Goal: Task Accomplishment & Management: Manage account settings

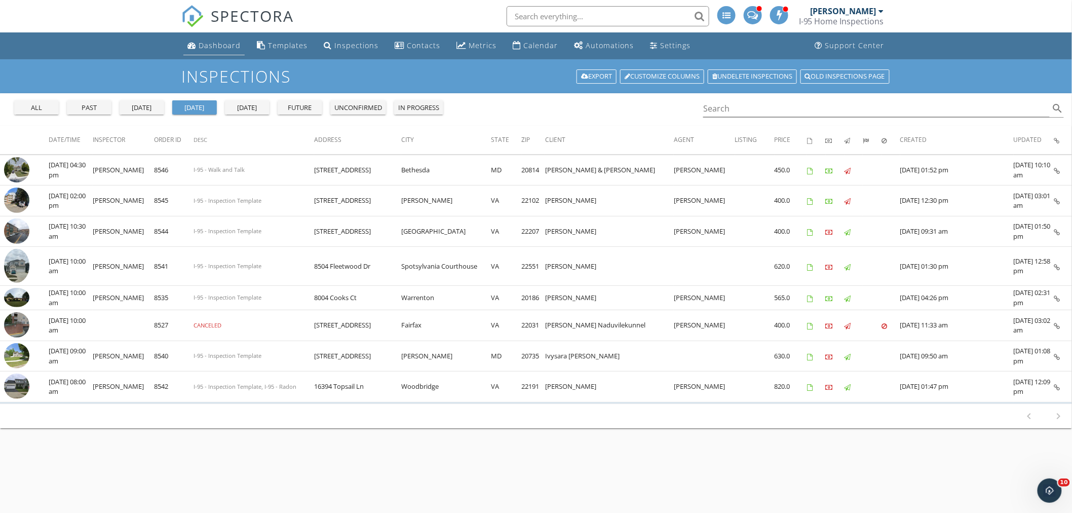
click at [205, 57] on li "Dashboard" at bounding box center [213, 45] width 65 height 27
click at [206, 58] on li "Dashboard" at bounding box center [213, 45] width 65 height 27
click at [221, 48] on div "Dashboard" at bounding box center [220, 46] width 42 height 10
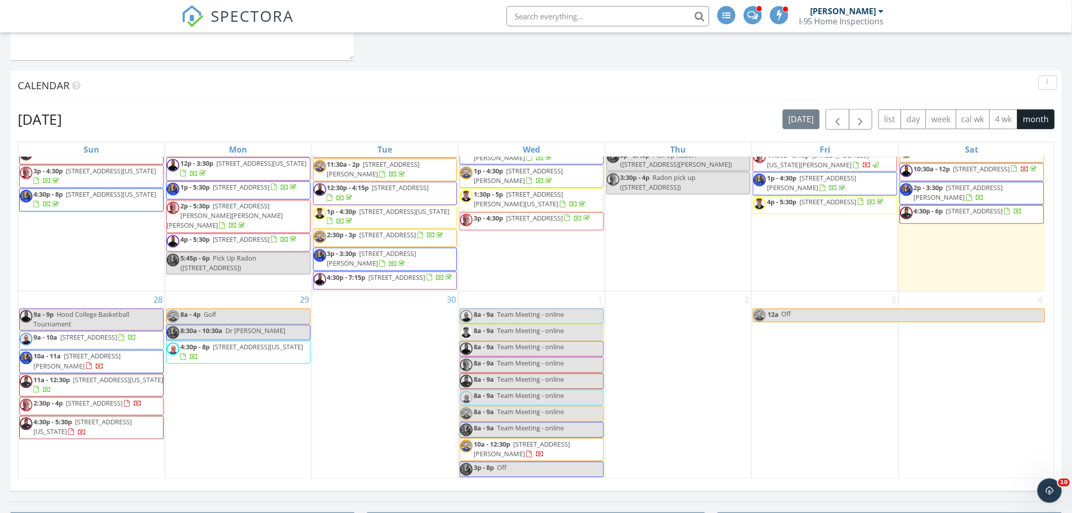
scroll to position [860, 0]
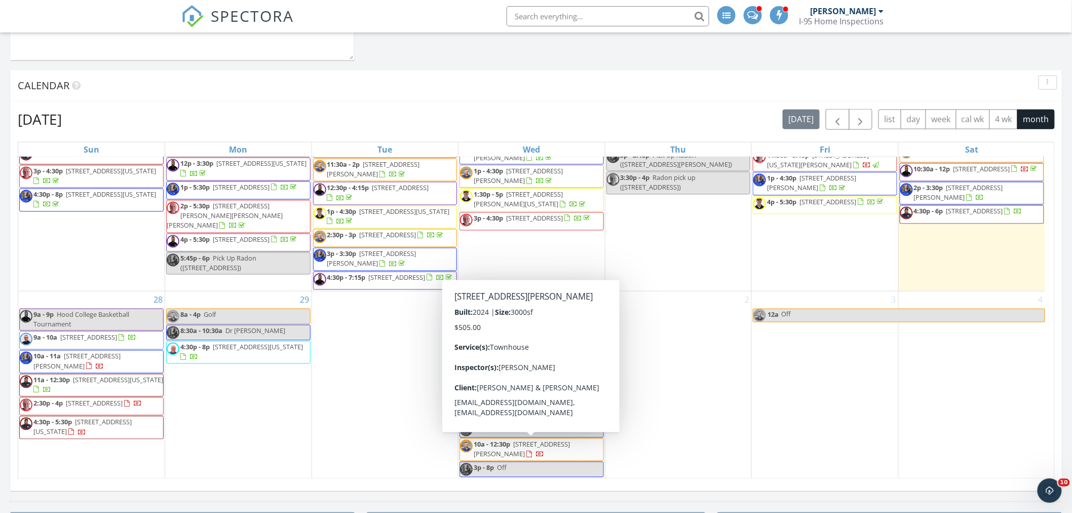
click at [521, 445] on span "4732 Torrey Lane , Fredericksburg 22408" at bounding box center [522, 449] width 96 height 19
